Goal: Navigation & Orientation: Find specific page/section

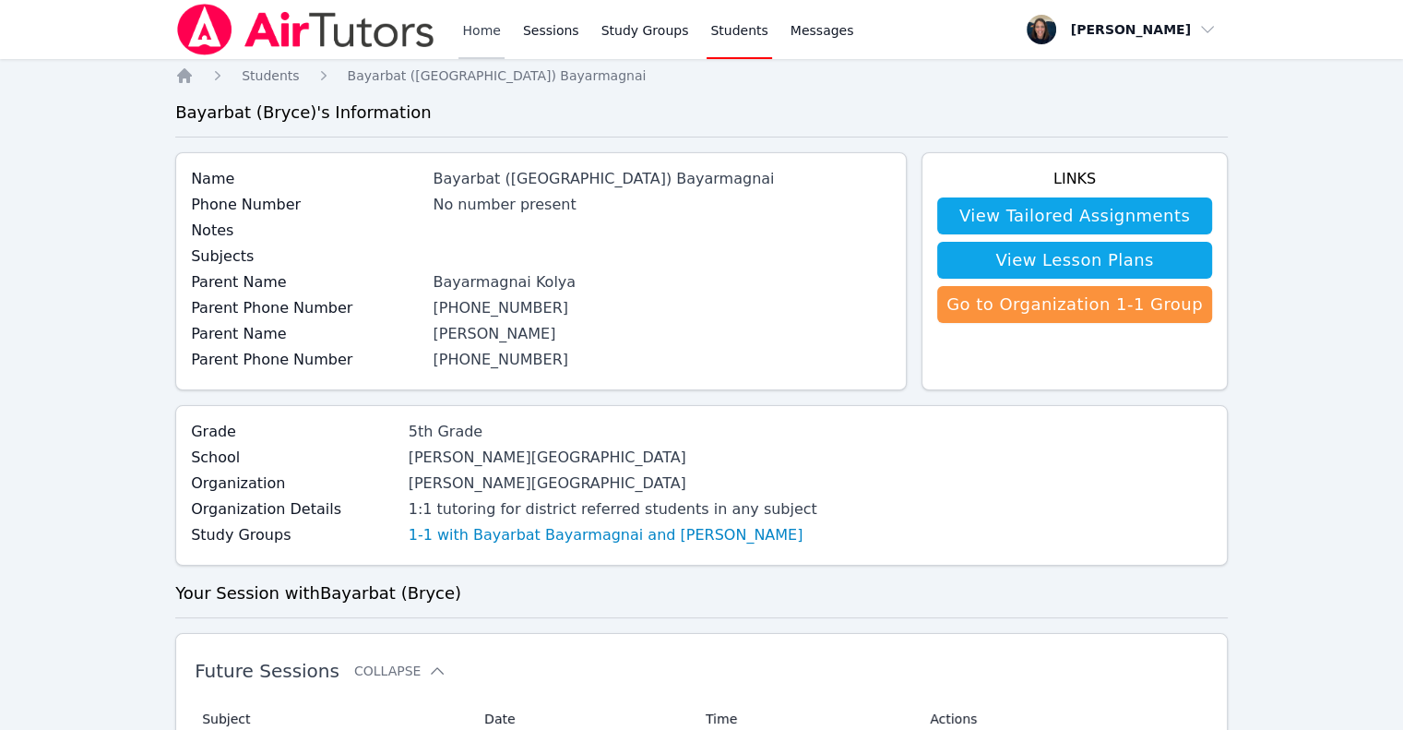
click at [469, 25] on link "Home" at bounding box center [480, 29] width 45 height 59
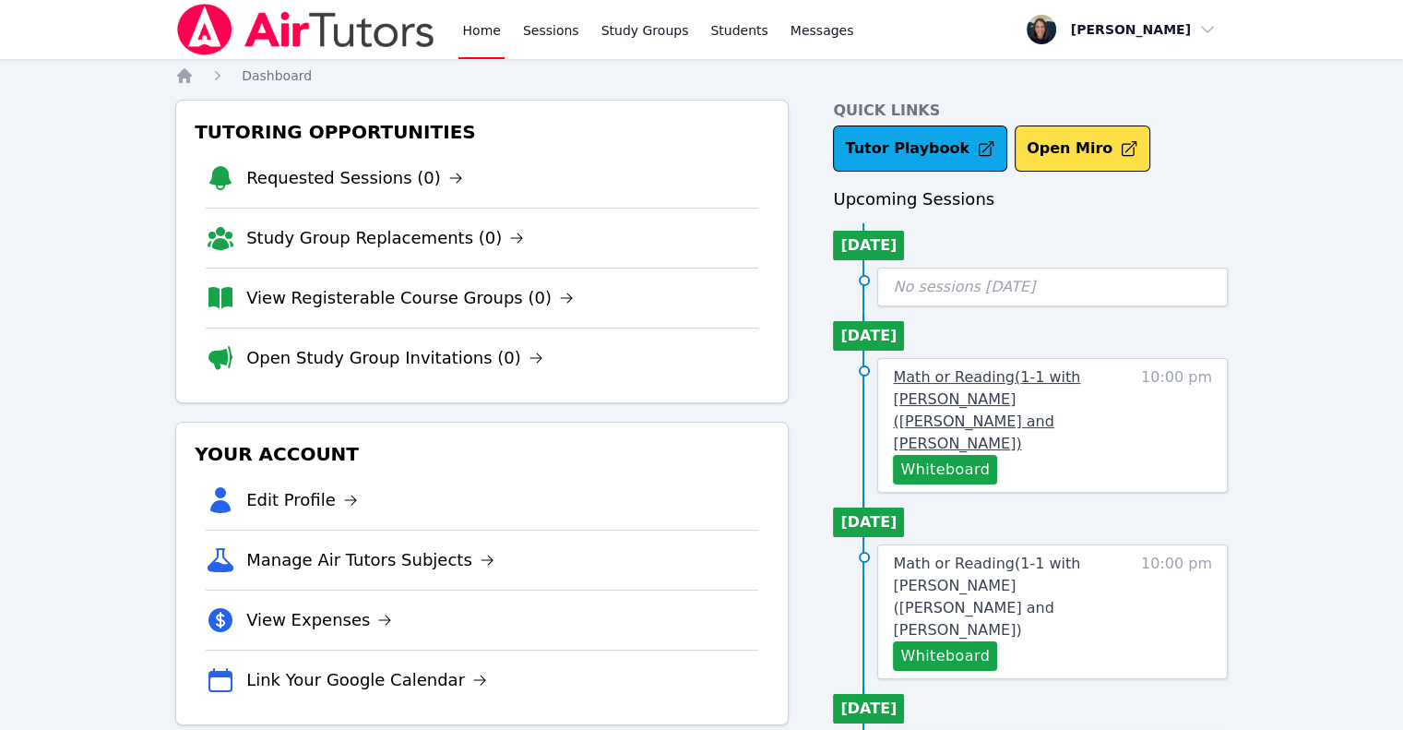
click at [1079, 397] on span "Math or Reading ( 1-1 with [PERSON_NAME] ([PERSON_NAME] and [PERSON_NAME] )" at bounding box center [986, 410] width 187 height 84
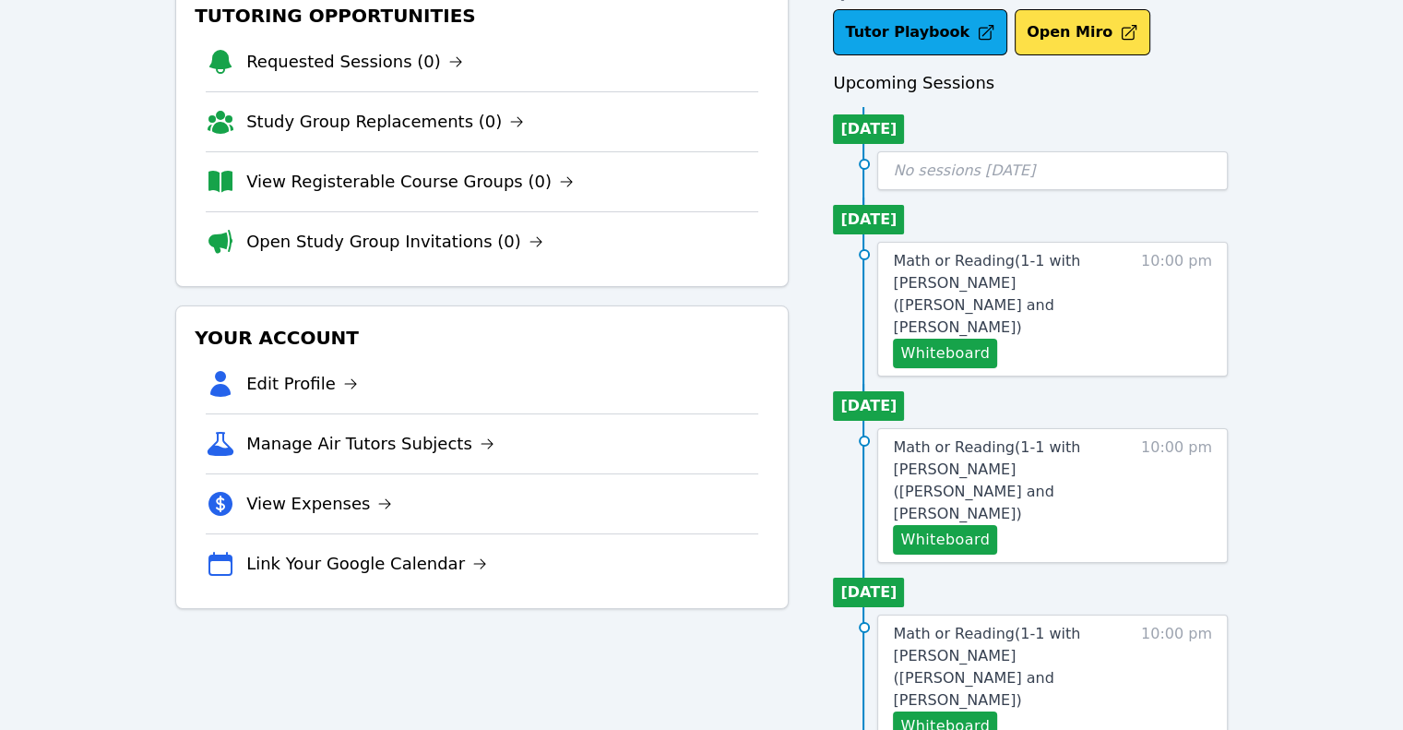
scroll to position [124, 0]
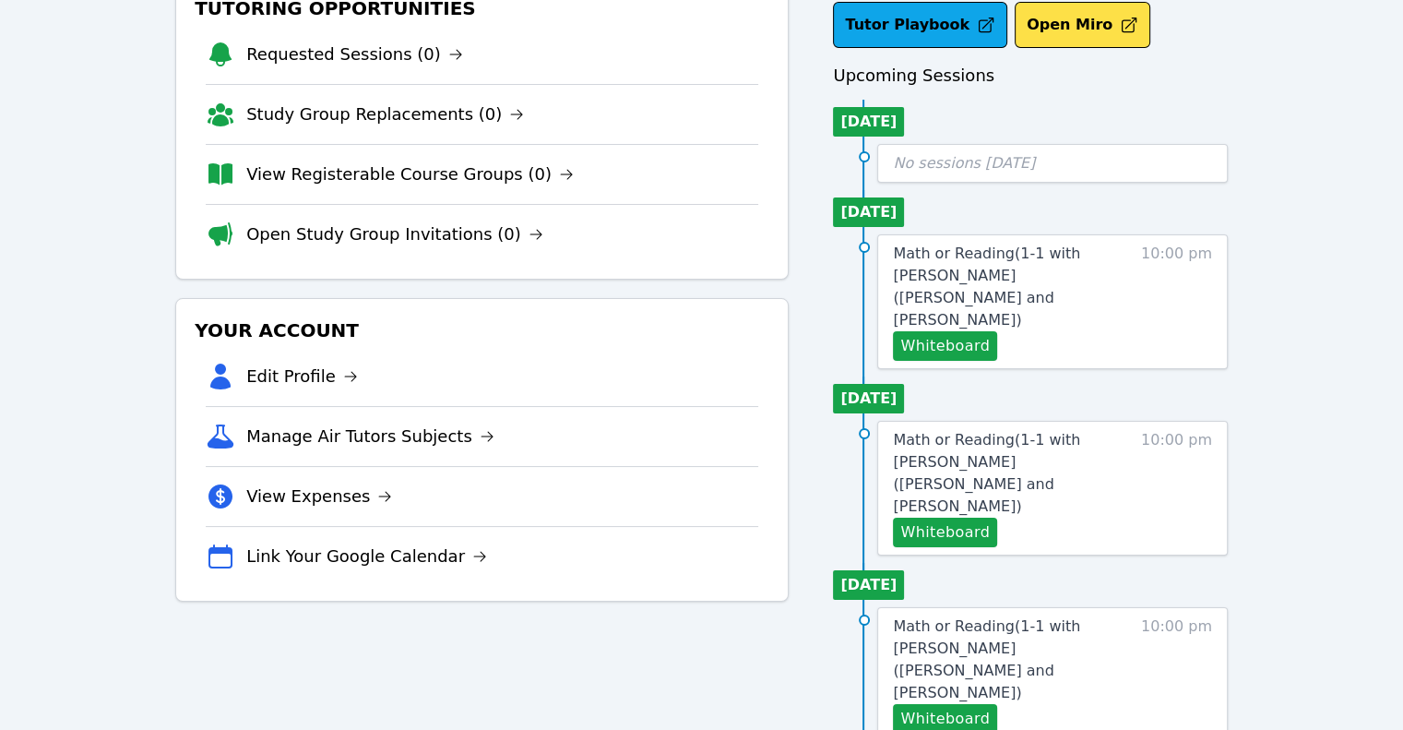
click at [1152, 292] on span "10:00 pm" at bounding box center [1176, 302] width 71 height 118
click at [1130, 273] on link "Math or Reading ( 1-1 with [PERSON_NAME] ([PERSON_NAME] and [PERSON_NAME] )" at bounding box center [1012, 287] width 239 height 89
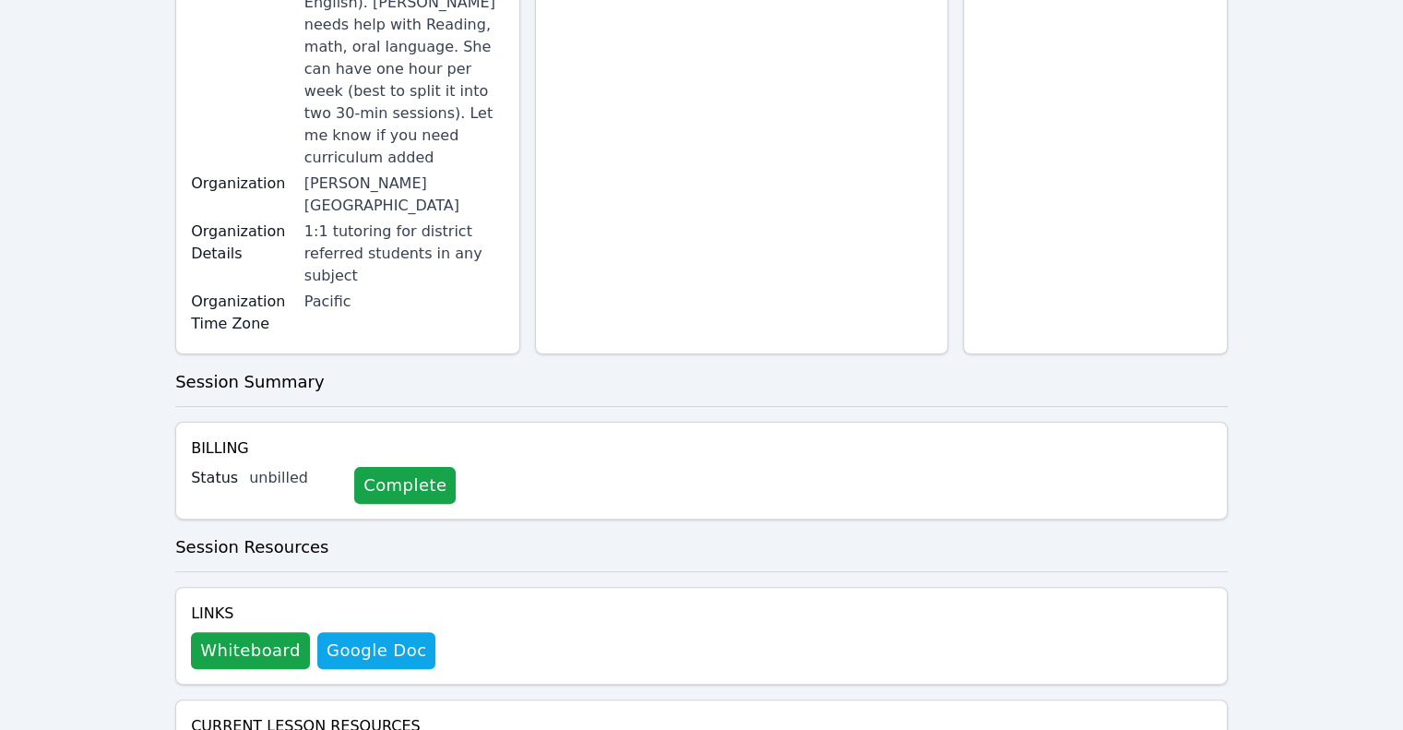
scroll to position [395, 0]
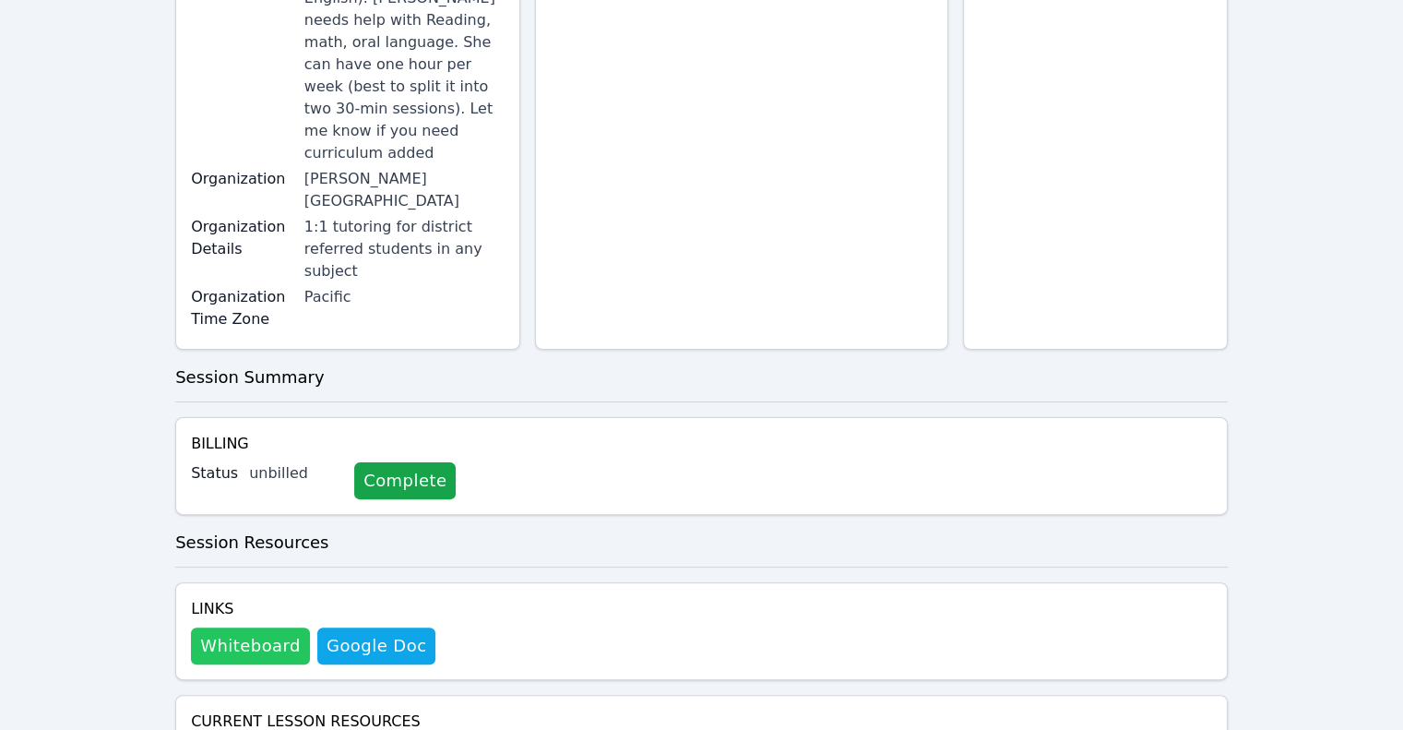
click at [260, 627] on button "Whiteboard" at bounding box center [250, 645] width 119 height 37
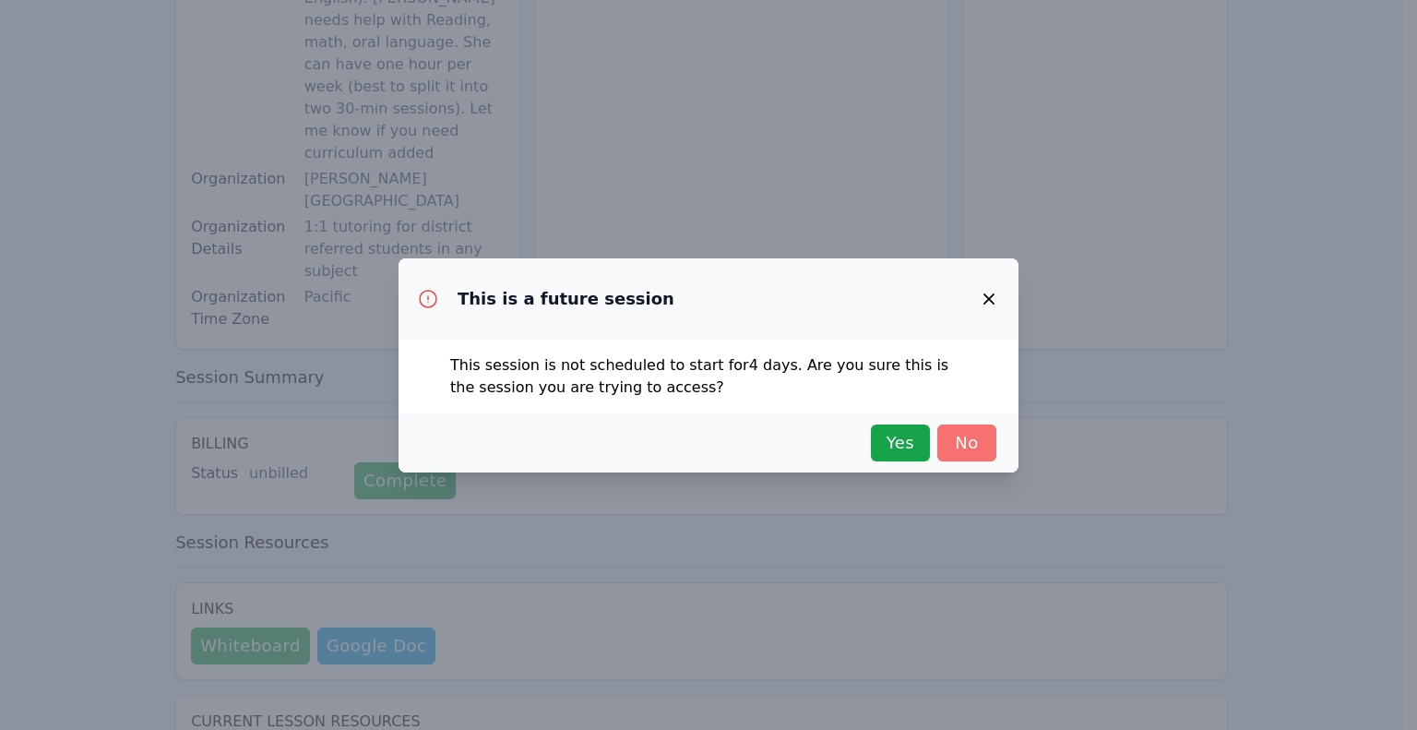
click at [973, 455] on button "No" at bounding box center [966, 442] width 59 height 37
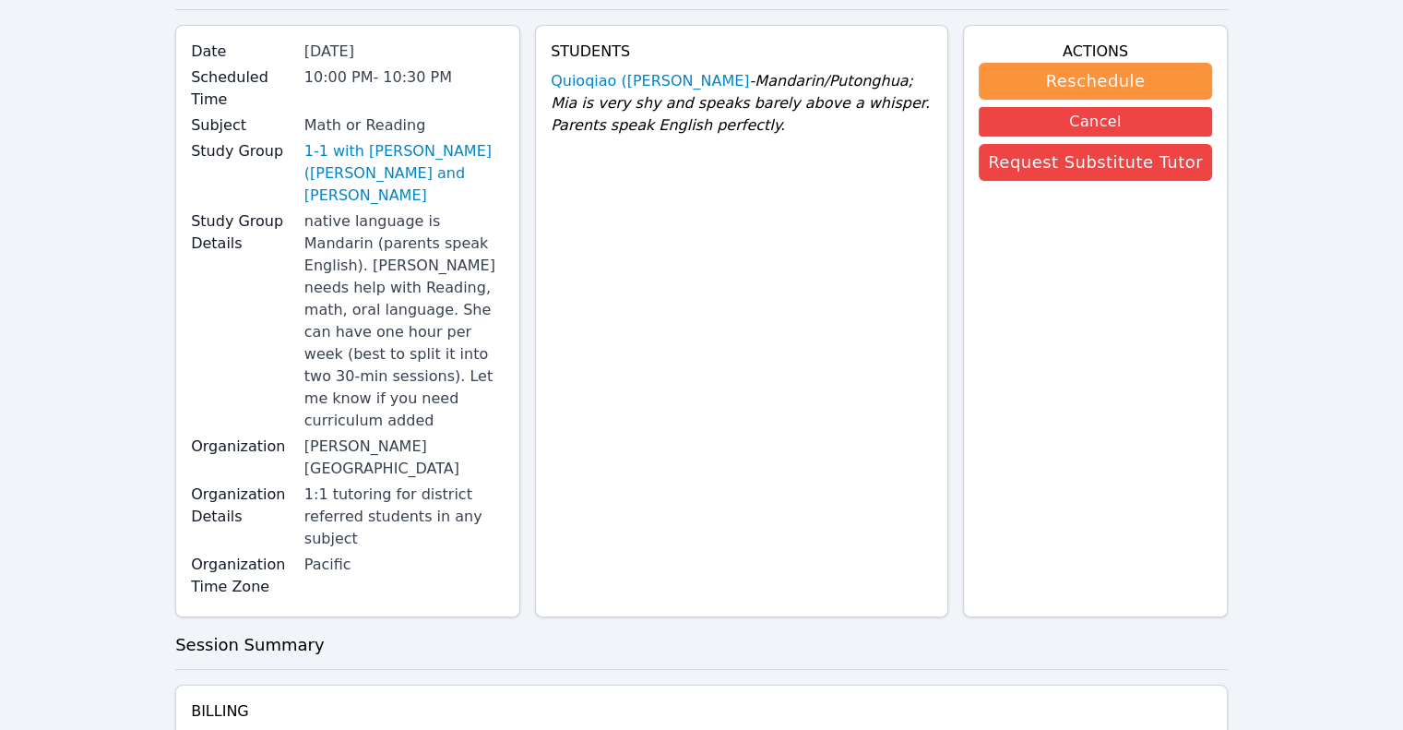
scroll to position [0, 0]
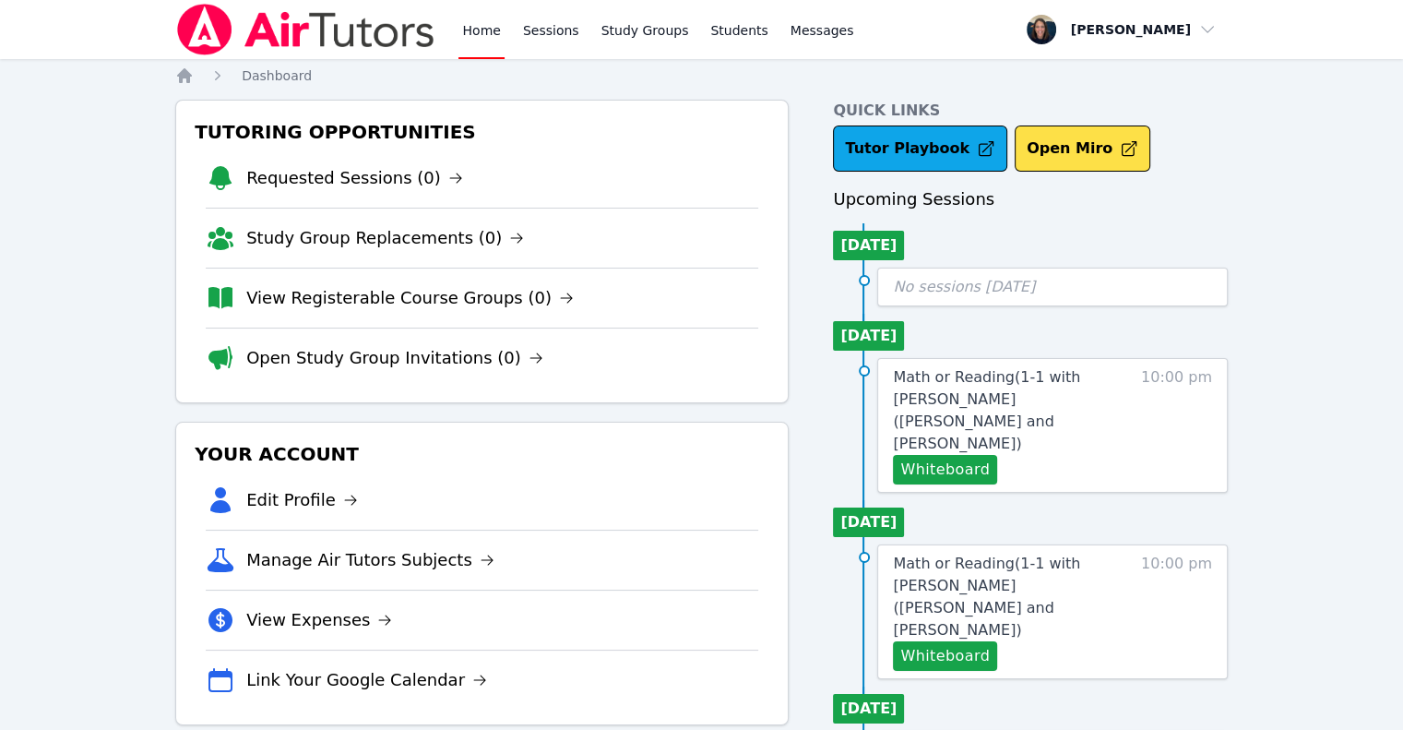
click at [374, 310] on li "View Registerable Course Groups (0)" at bounding box center [482, 297] width 552 height 60
click at [374, 303] on link "View Registerable Course Groups (0)" at bounding box center [409, 298] width 327 height 26
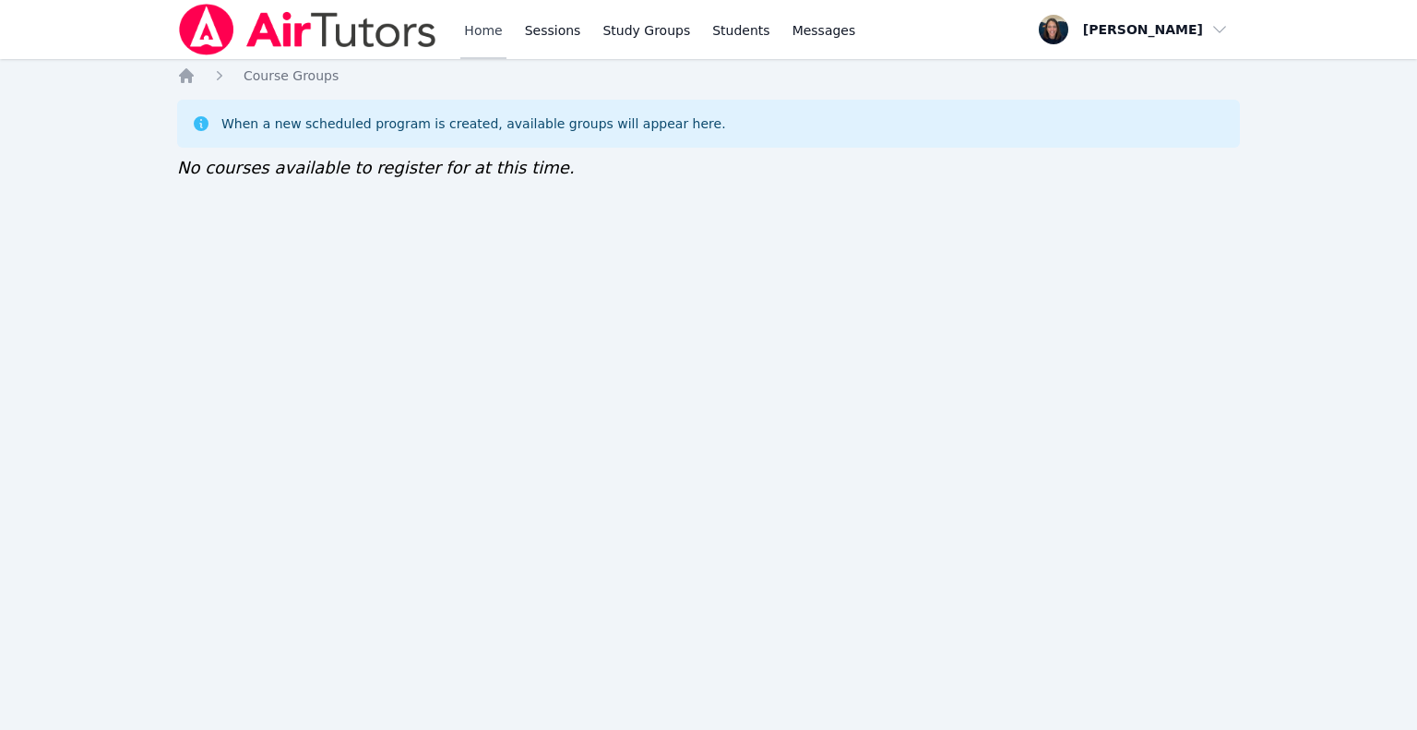
click at [491, 21] on link "Home" at bounding box center [482, 29] width 45 height 59
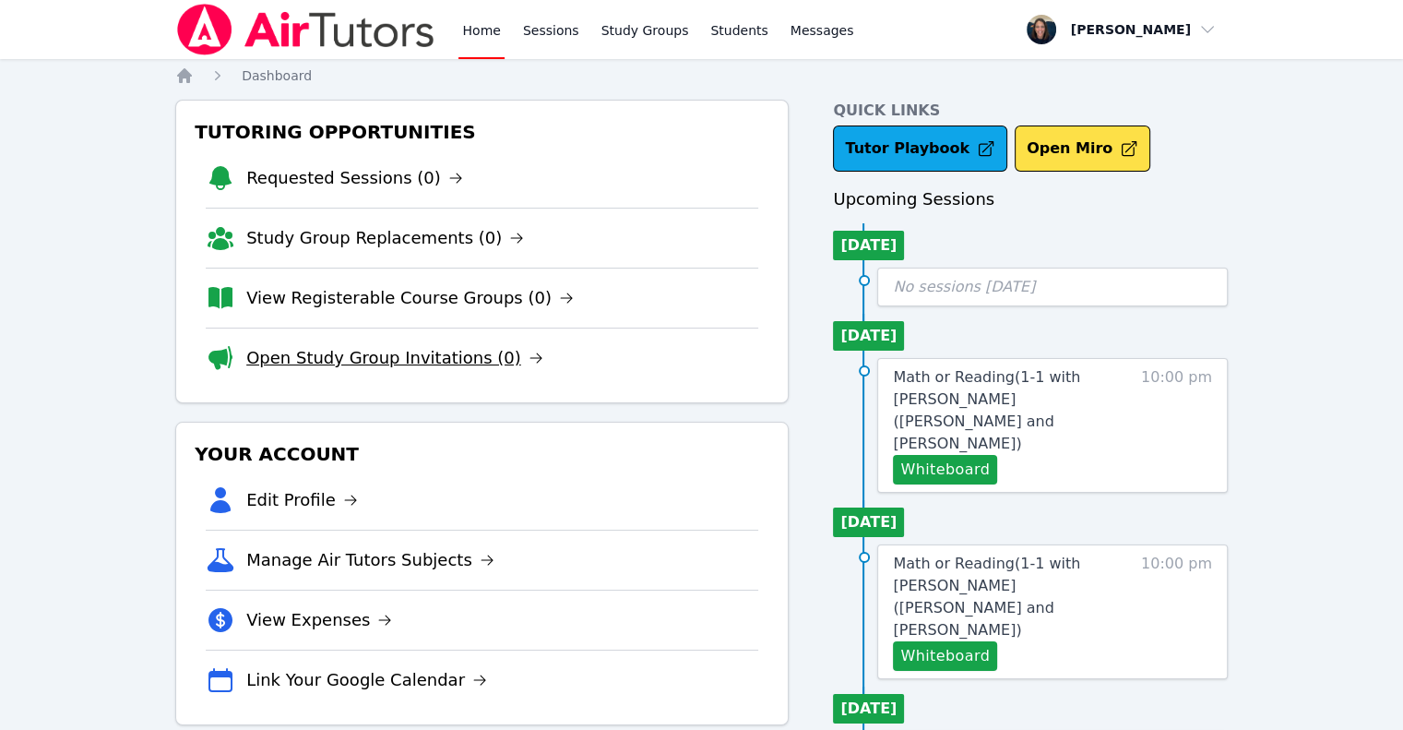
click at [431, 362] on link "Open Study Group Invitations (0)" at bounding box center [394, 358] width 297 height 26
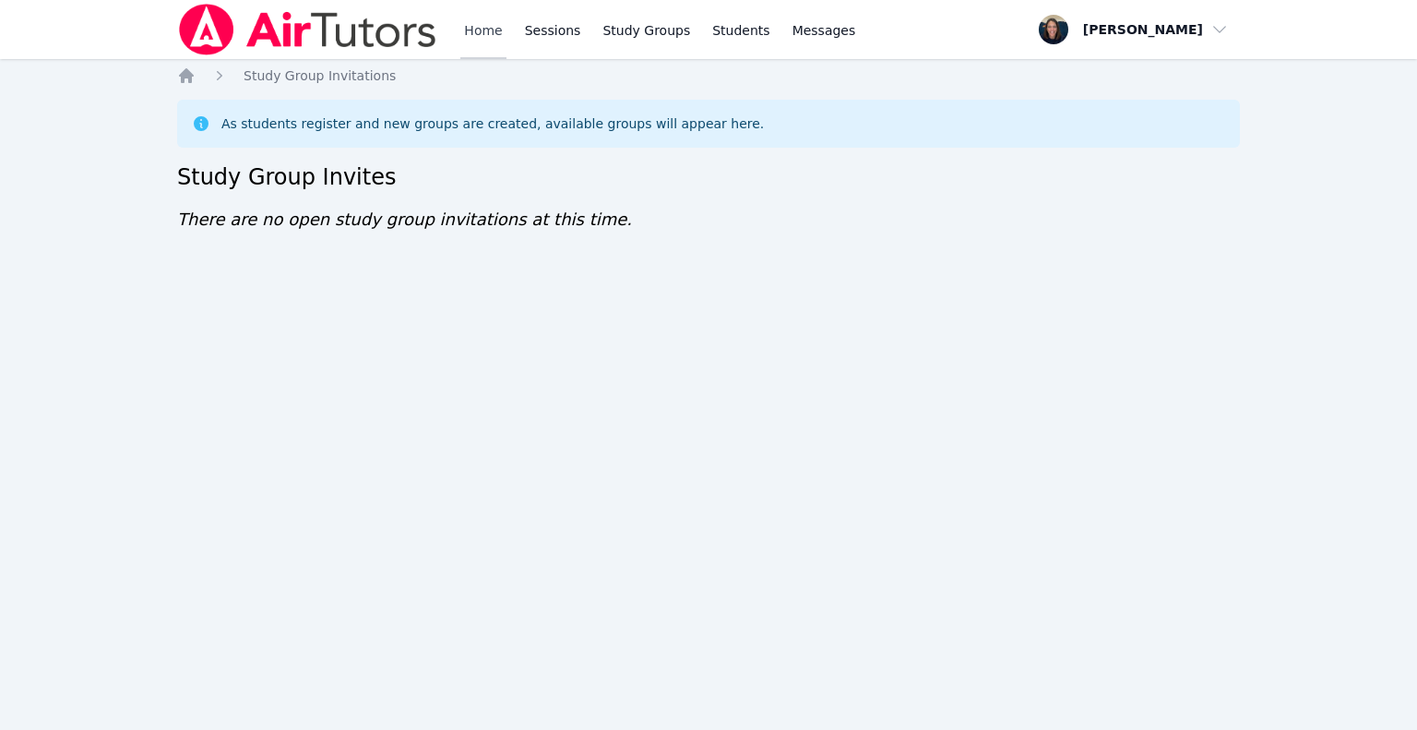
click at [477, 29] on link "Home" at bounding box center [482, 29] width 45 height 59
